Goal: Transaction & Acquisition: Subscribe to service/newsletter

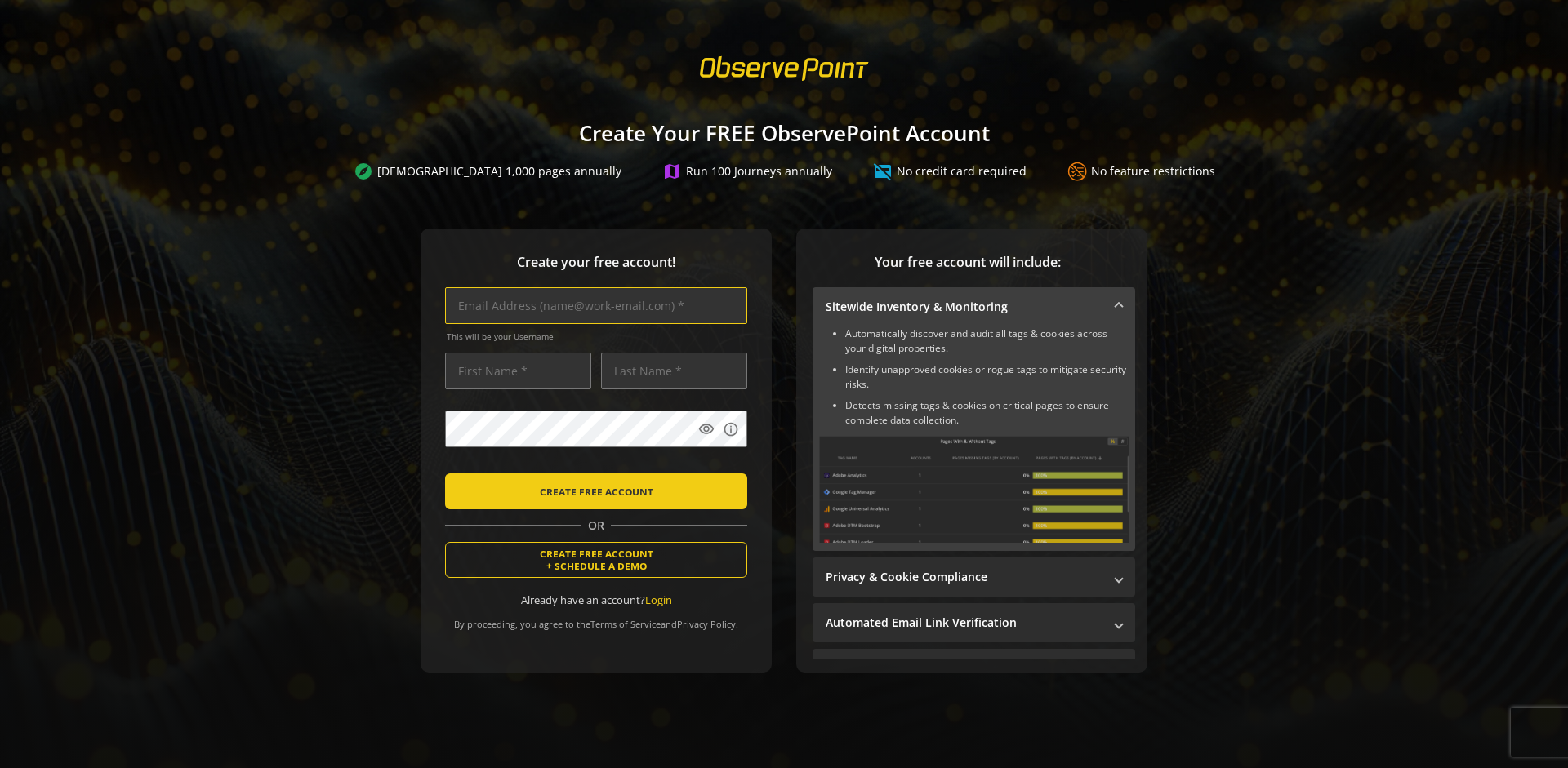
click at [592, 305] on input "text" at bounding box center [596, 306] width 302 height 37
type input "[EMAIL_ADDRESS][DOMAIN_NAME]"
click at [514, 371] on input "text" at bounding box center [517, 371] width 146 height 37
type input "Test"
click at [670, 371] on input "text" at bounding box center [674, 371] width 146 height 37
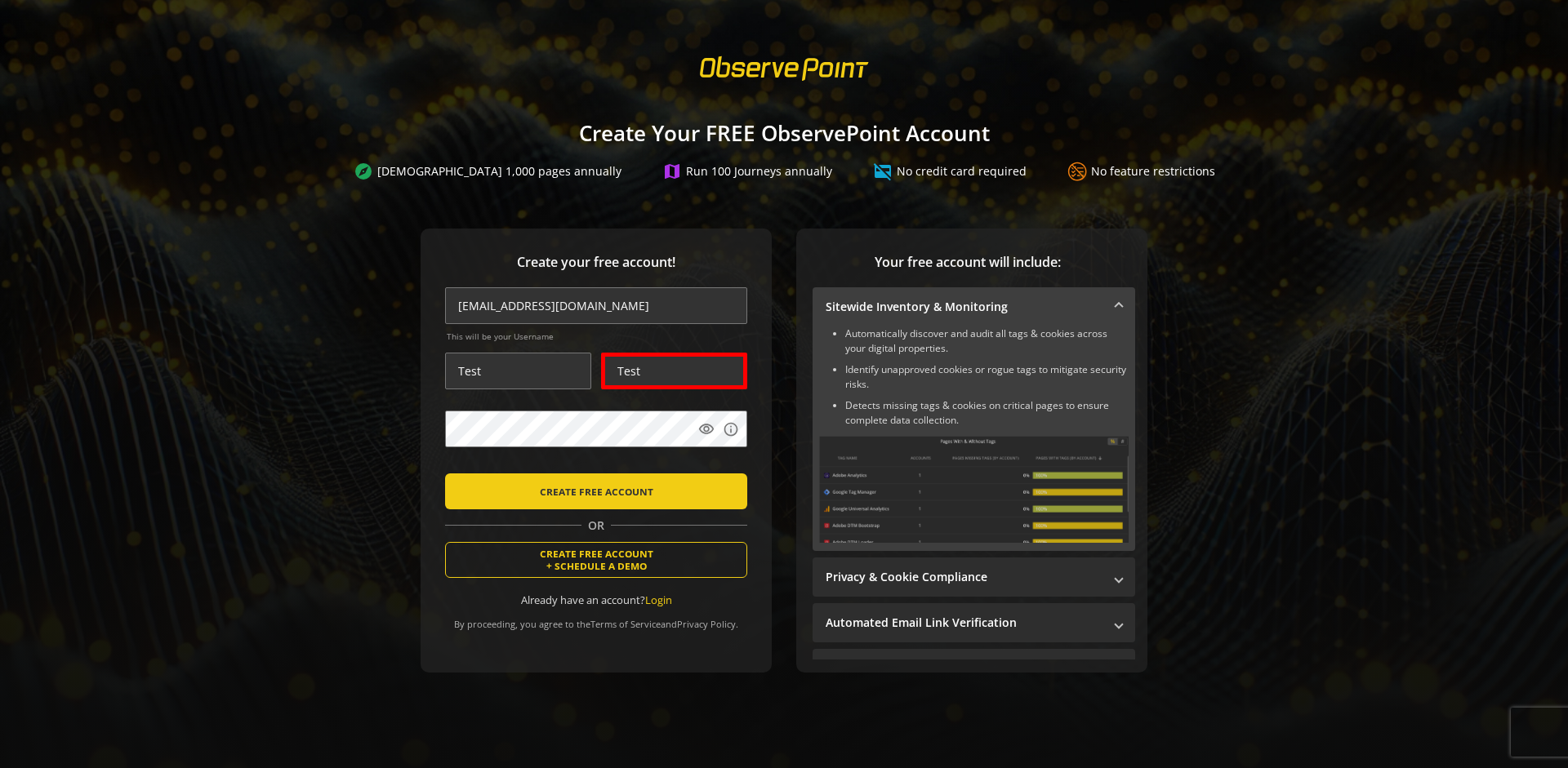
type input "Test"
click at [798, 468] on body "Loading... Create Your FREE ObservePoint Account explore Scan 1,000 pages annua…" at bounding box center [784, 384] width 1568 height 768
click at [592, 491] on span "CREATE FREE ACCOUNT" at bounding box center [596, 492] width 113 height 29
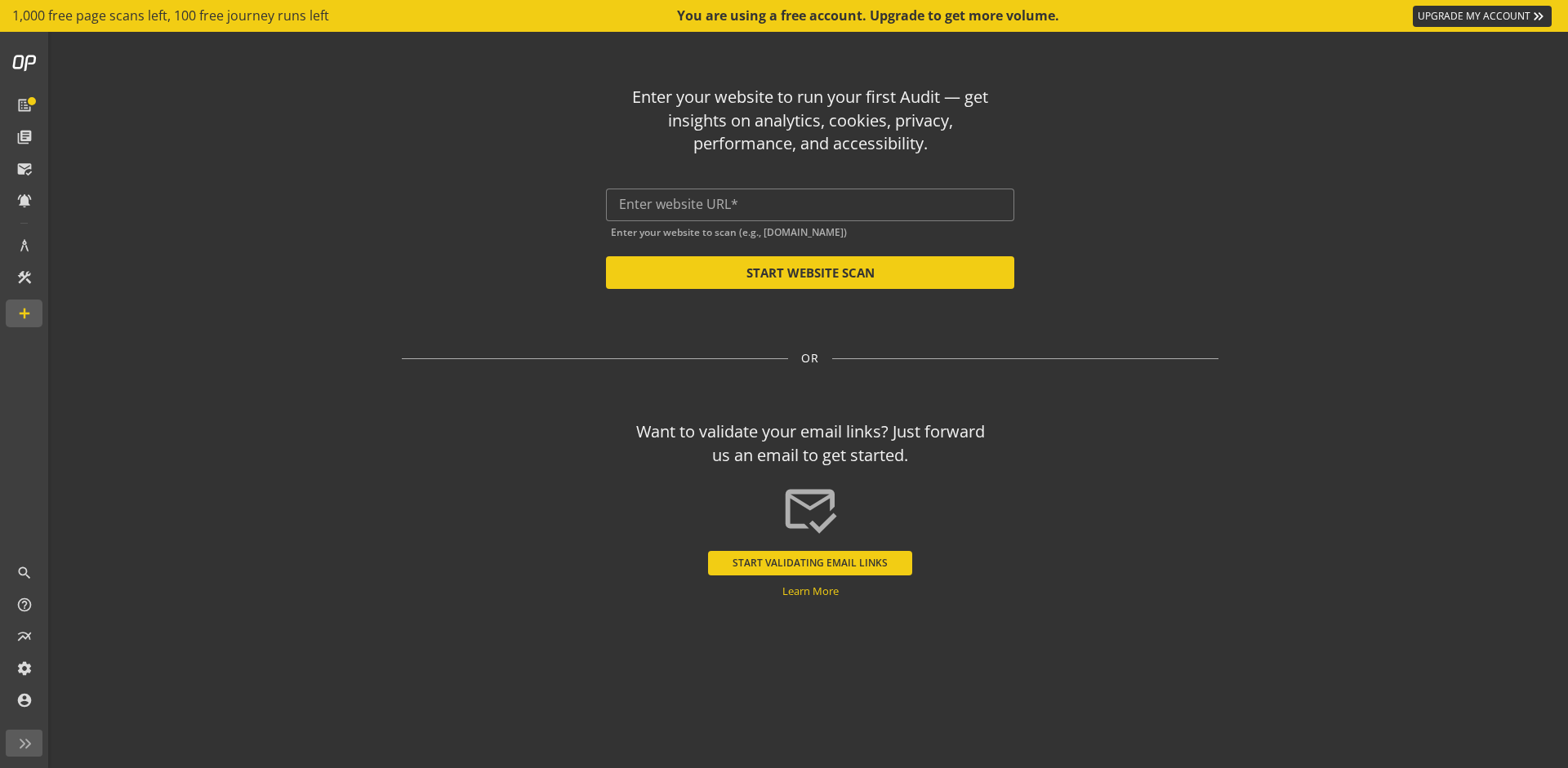
click at [810, 562] on button "START VALIDATING EMAIL LINKS" at bounding box center [809, 563] width 204 height 24
